Goal: Find specific fact: Find specific page/section

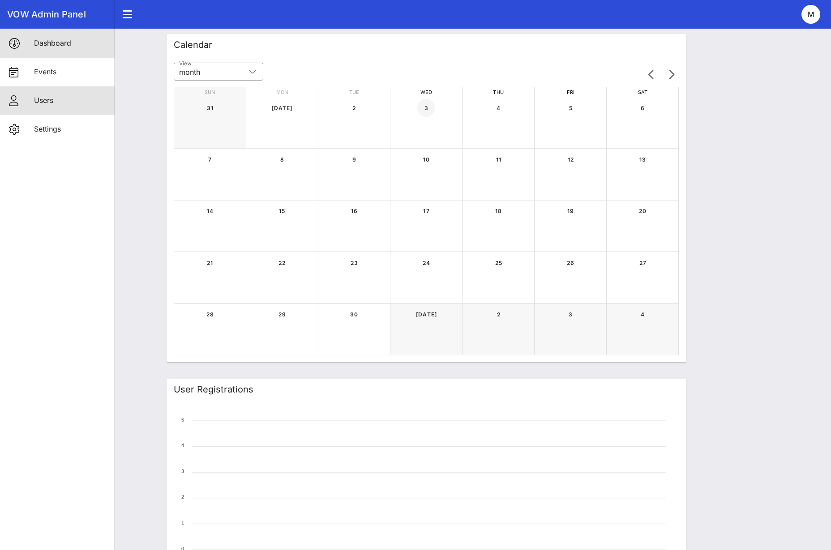
click at [53, 93] on div "Users" at bounding box center [70, 100] width 73 height 19
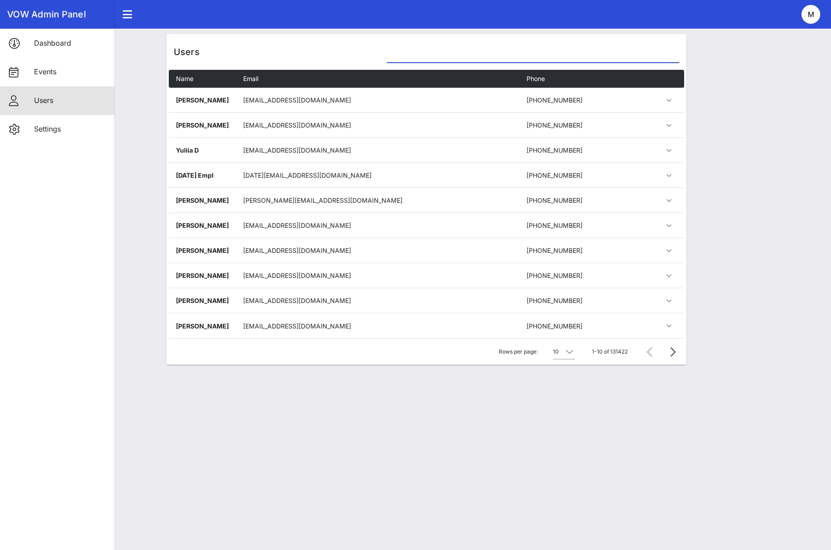
click at [529, 58] on input "text" at bounding box center [533, 55] width 292 height 14
paste input "222 22899312"
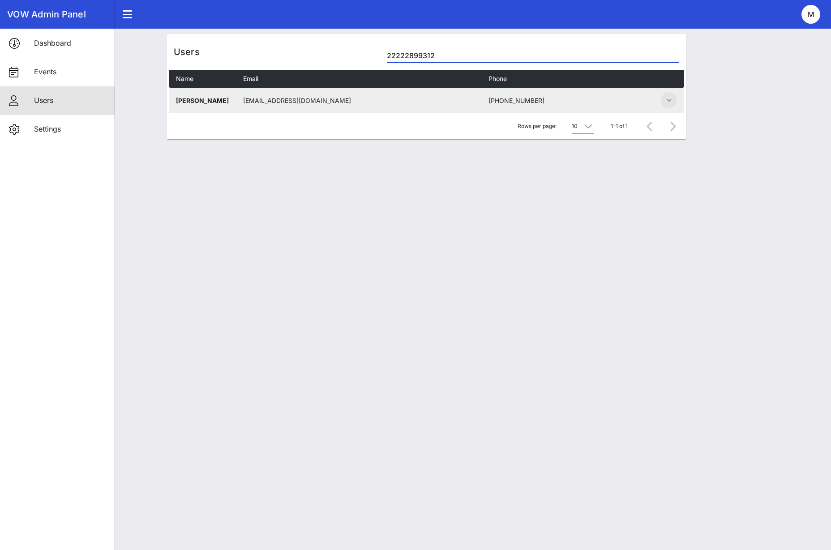
type input "22222899312"
click at [666, 99] on icon "button" at bounding box center [669, 100] width 11 height 11
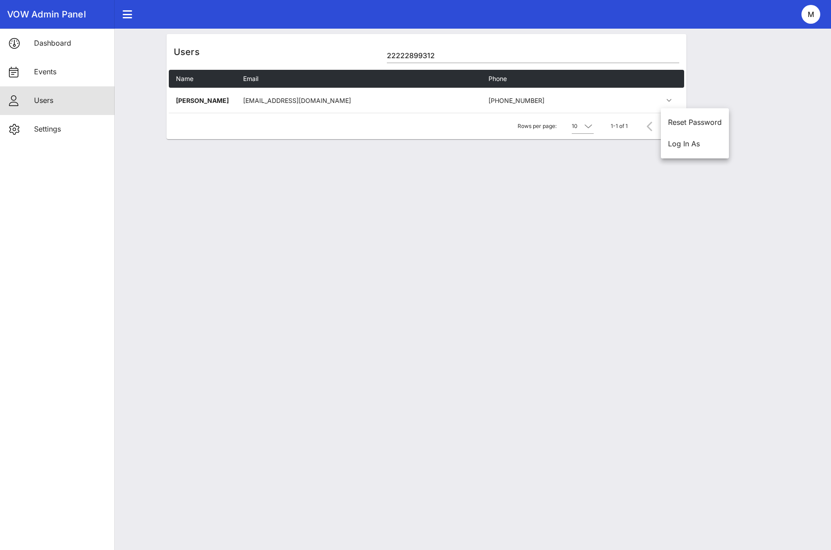
click at [608, 198] on div "Users 22222899312 Name Email Phone Gail Humbert qnrxriygvjzsltgqjrlrpvauqdjjhz@…" at bounding box center [426, 290] width 810 height 522
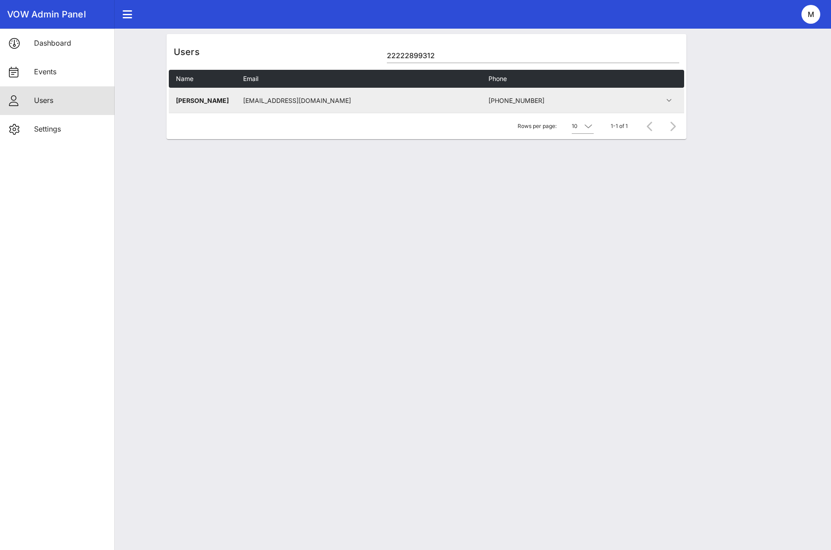
drag, startPoint x: 385, startPoint y: 99, endPoint x: 238, endPoint y: 98, distance: 146.9
click at [238, 98] on td "qnrxriygvjzsltgqjrlrpvauqdjjhz@gmail.com" at bounding box center [359, 100] width 246 height 25
copy td "qnrxriygvjzsltgqjrlrpvauqdjjhz@gmail.com"
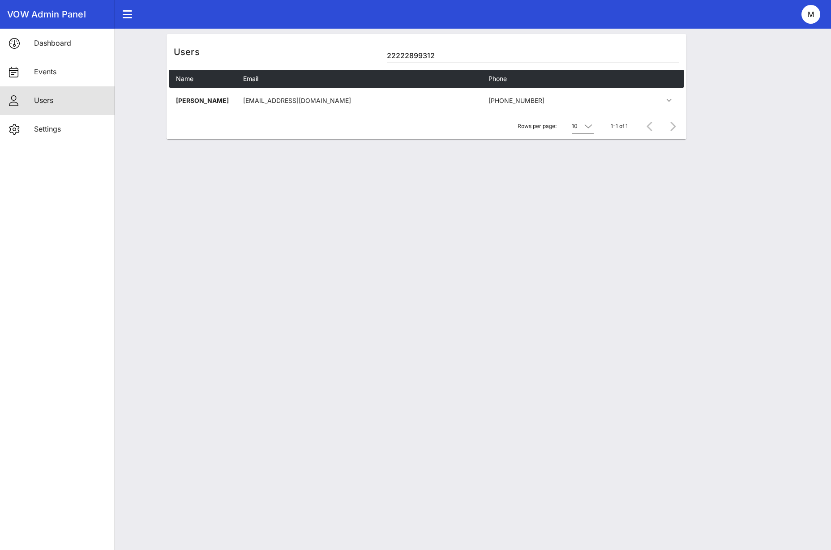
click at [802, 216] on div "Users 22222899312 Name Email Phone Gail Humbert qnrxriygvjzsltgqjrlrpvauqdjjhz@…" at bounding box center [426, 290] width 810 height 522
click at [579, 228] on div "Users 22222899312 Name Email Phone Gail Humbert qnrxriygvjzsltgqjrlrpvauqdjjhz@…" at bounding box center [426, 290] width 810 height 522
click at [772, 47] on div "Users 22222899312 Name Email Phone Gail Humbert qnrxriygvjzsltgqjrlrpvauqdjjhz@…" at bounding box center [426, 290] width 810 height 522
